Goal: Information Seeking & Learning: Learn about a topic

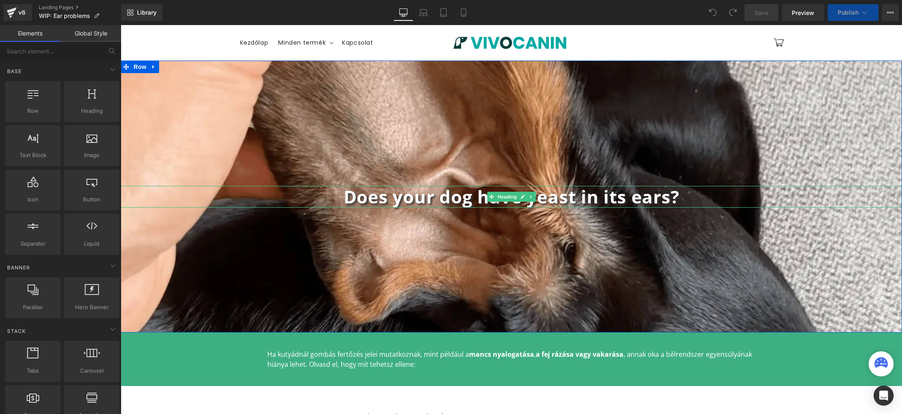
click at [439, 200] on b "Does your dog have yeast in its ears?" at bounding box center [512, 197] width 336 height 24
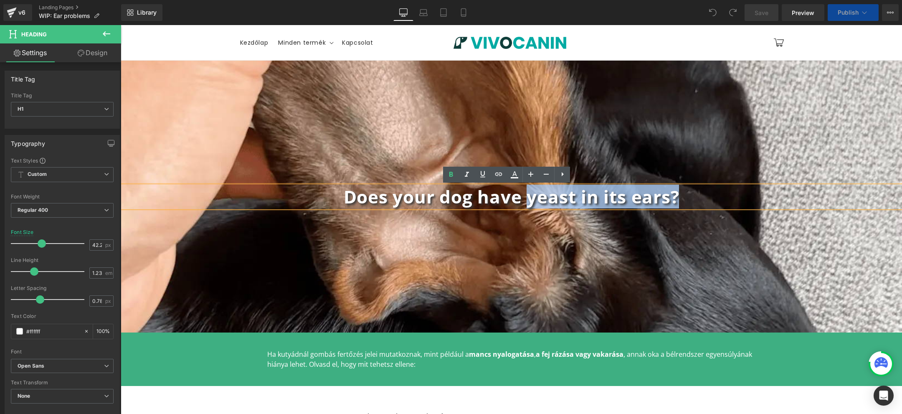
drag, startPoint x: 522, startPoint y: 200, endPoint x: 751, endPoint y: 199, distance: 229.2
click at [751, 199] on h1 "Does your dog have yeast in its ears?" at bounding box center [511, 197] width 781 height 22
click at [549, 194] on b "Does your dog have yeast in its ears?" at bounding box center [512, 197] width 336 height 24
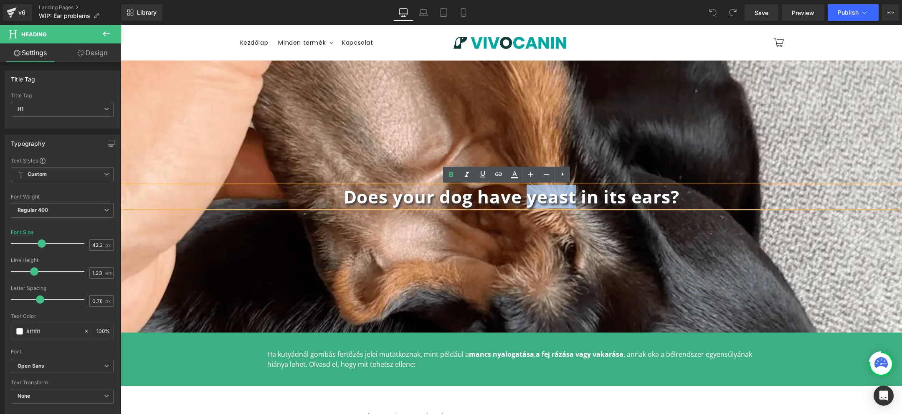
click at [549, 194] on b "Does your dog have yeast in its ears?" at bounding box center [512, 197] width 336 height 24
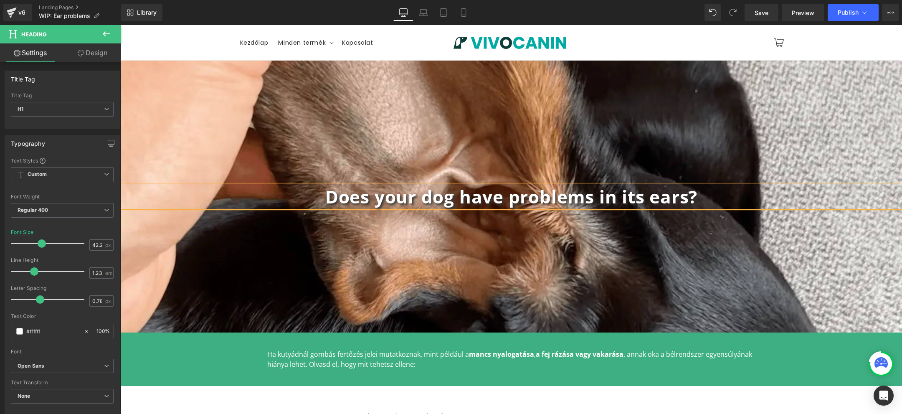
click at [599, 194] on b "Does your dog have problems in its ears?" at bounding box center [511, 197] width 372 height 24
click at [643, 199] on b "Does your dog have problems with its ears?" at bounding box center [511, 197] width 395 height 24
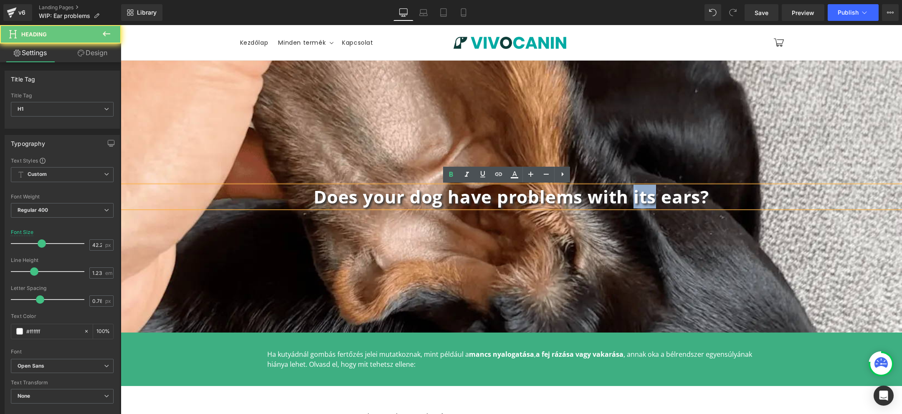
click at [643, 199] on b "Does your dog have problems with its ears?" at bounding box center [511, 197] width 395 height 24
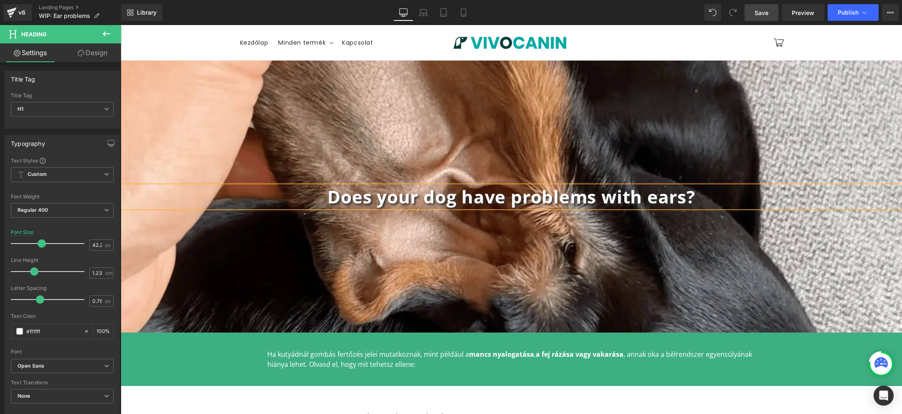
click at [752, 17] on link "Save" at bounding box center [761, 12] width 34 height 17
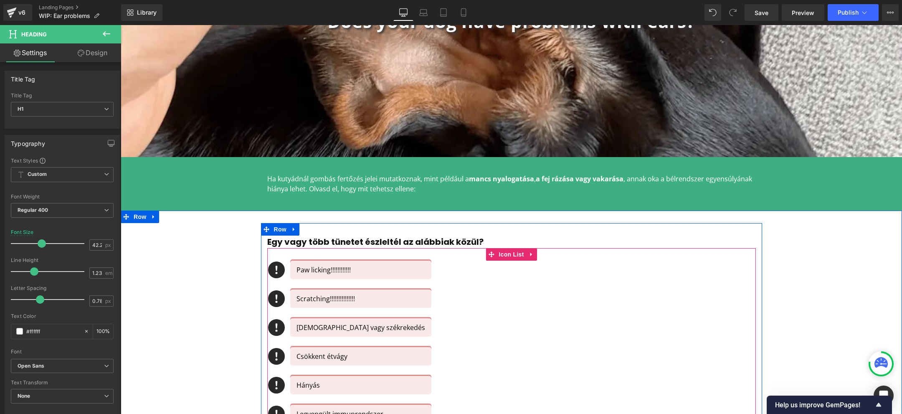
scroll to position [175, 0]
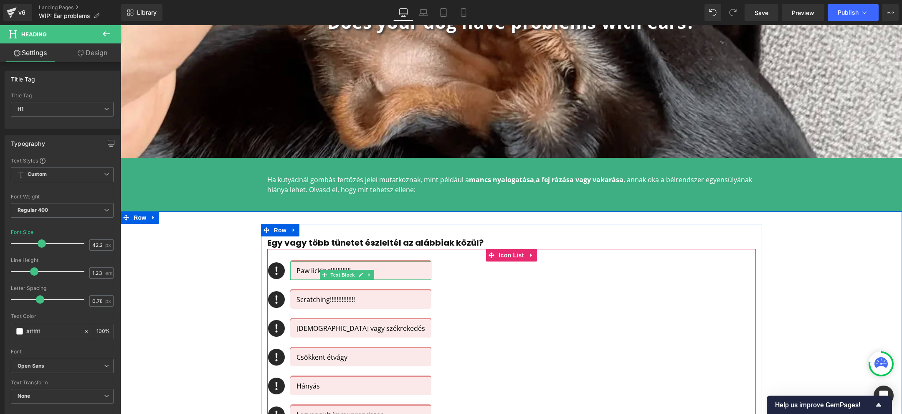
click at [363, 268] on p "Paw licking!!!!!!!!!!!!" at bounding box center [360, 271] width 129 height 10
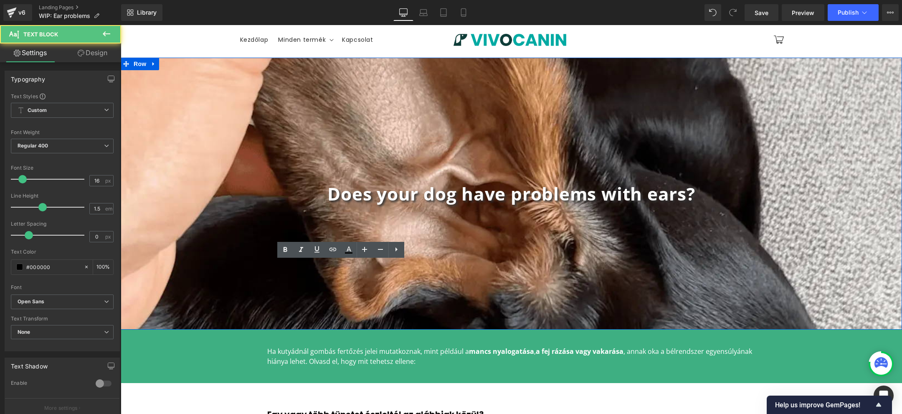
scroll to position [0, 0]
